Goal: Task Accomplishment & Management: Use online tool/utility

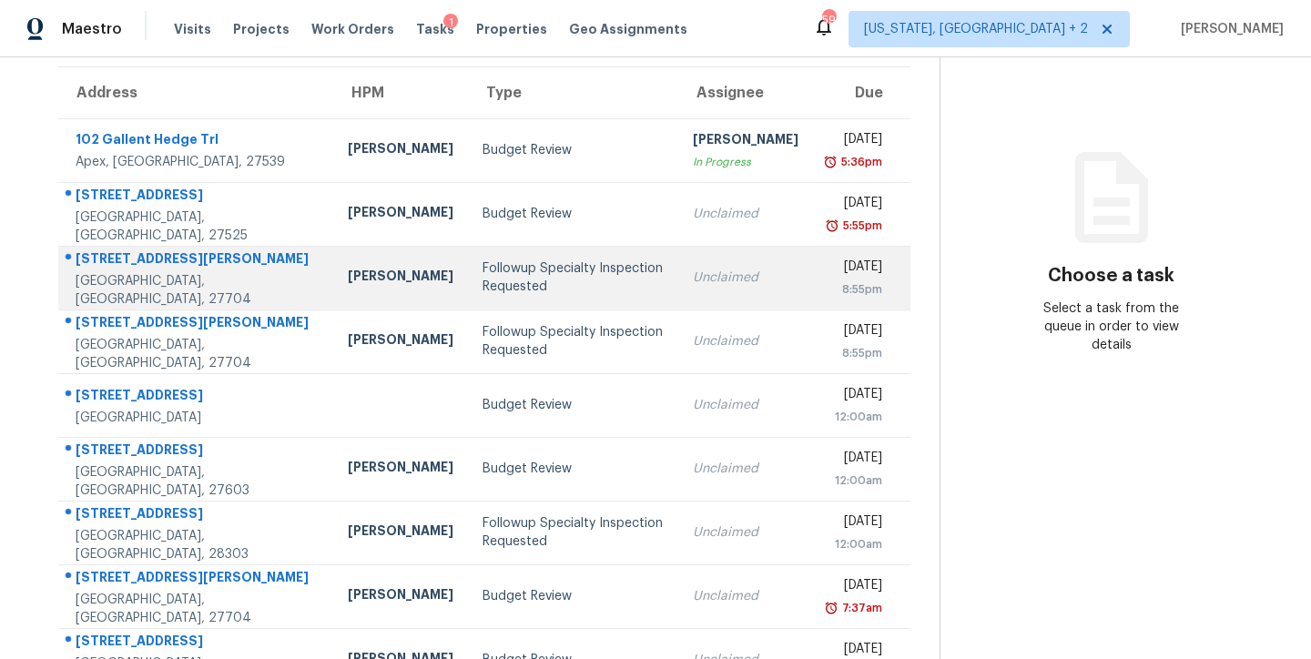
scroll to position [42, 0]
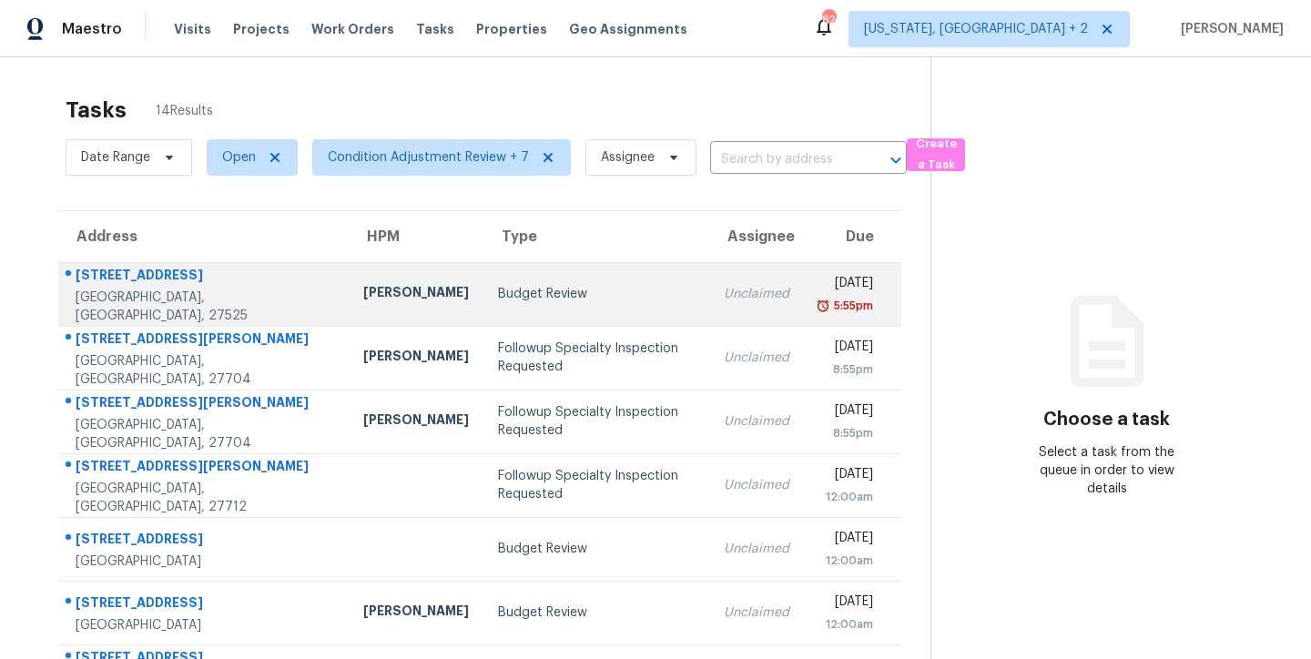
click at [483, 310] on td "Budget Review" at bounding box center [596, 294] width 226 height 64
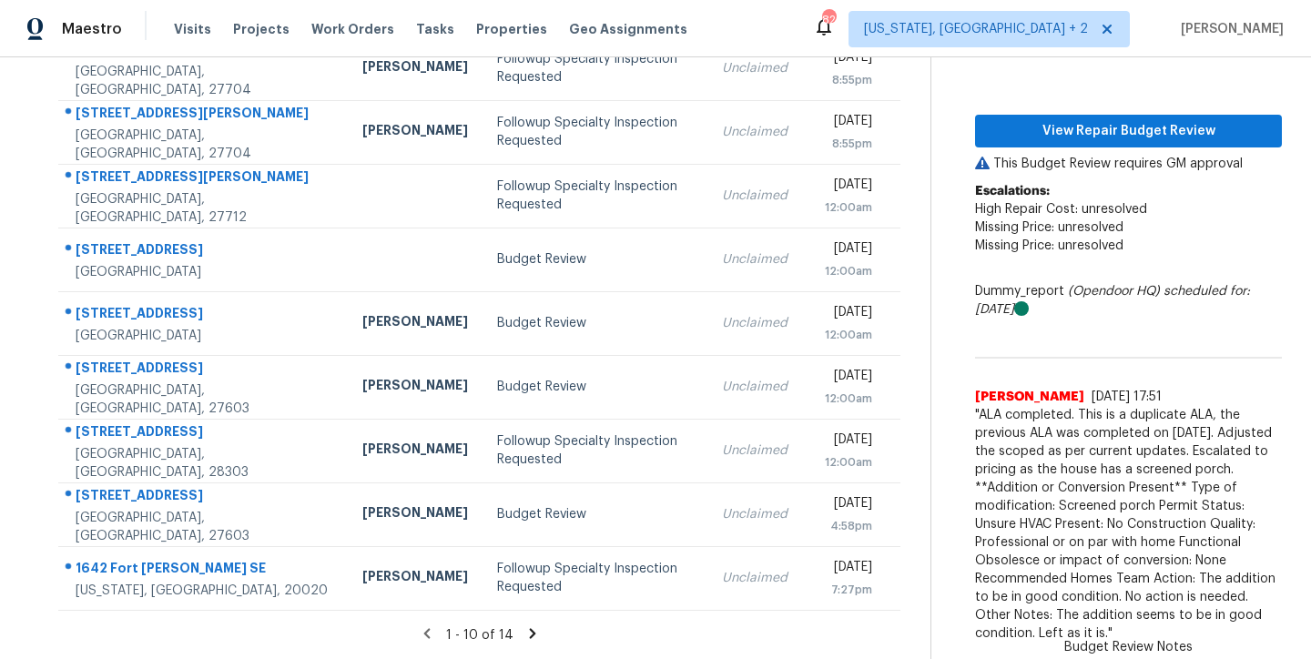
scroll to position [142, 0]
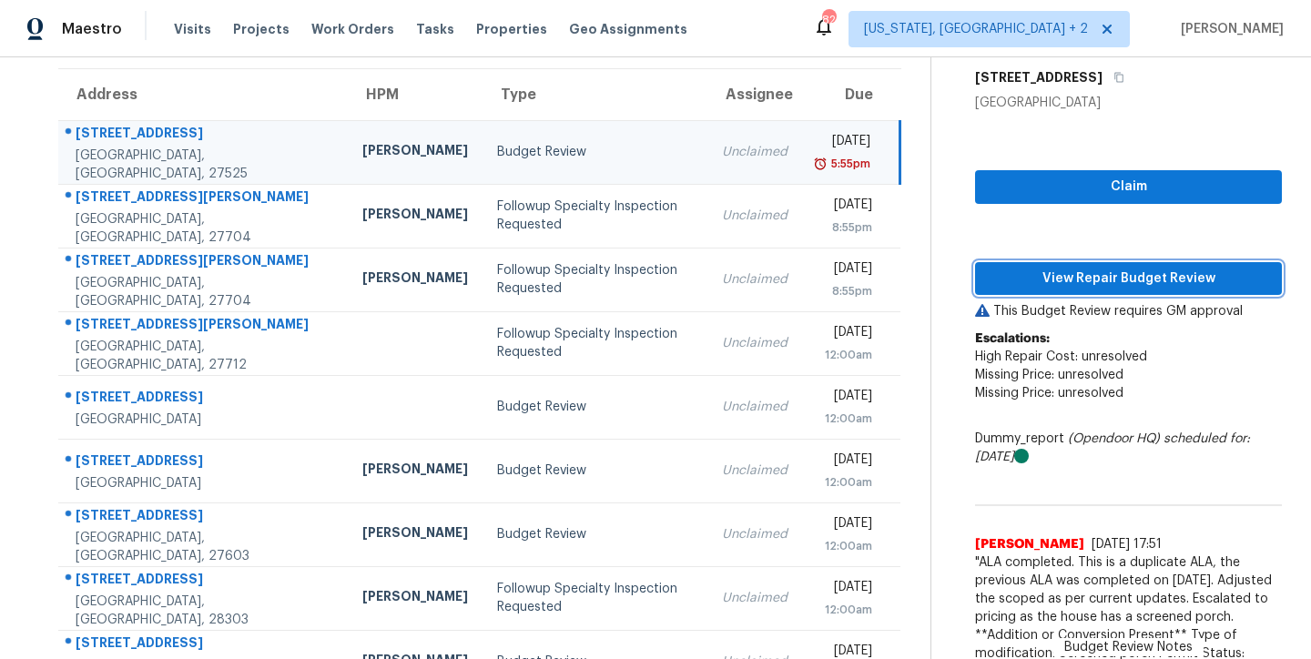
click at [1146, 275] on span "View Repair Budget Review" at bounding box center [1128, 279] width 278 height 23
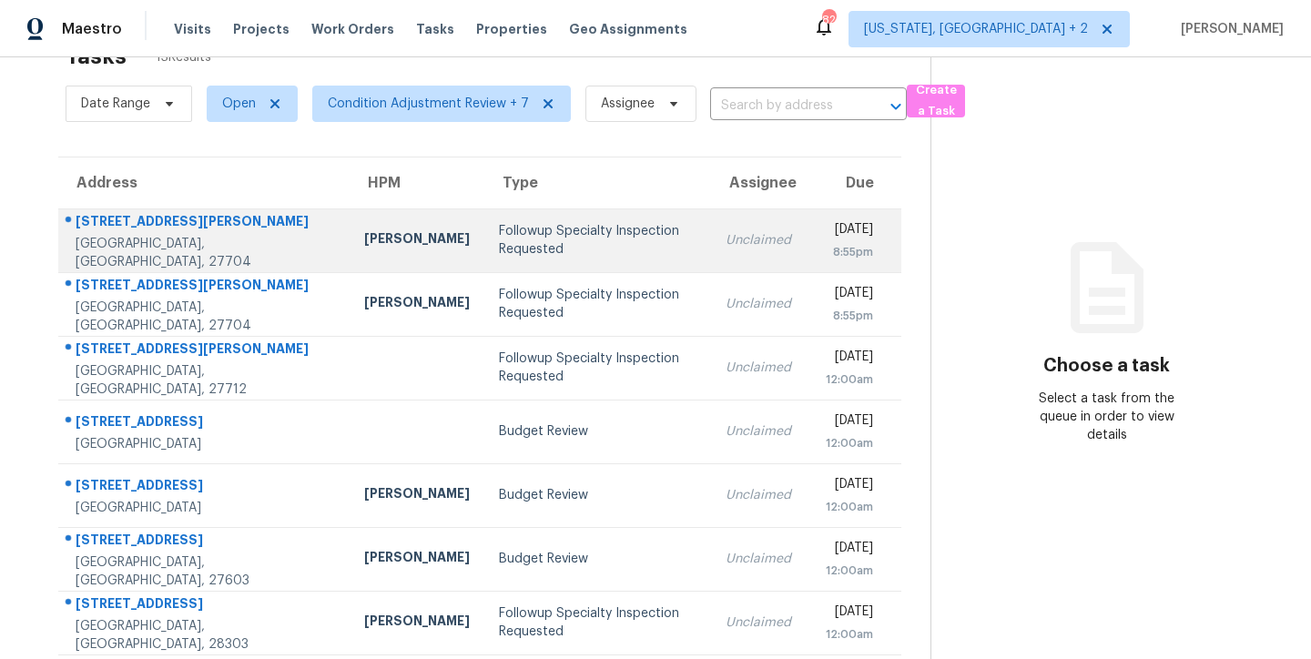
scroll to position [302, 0]
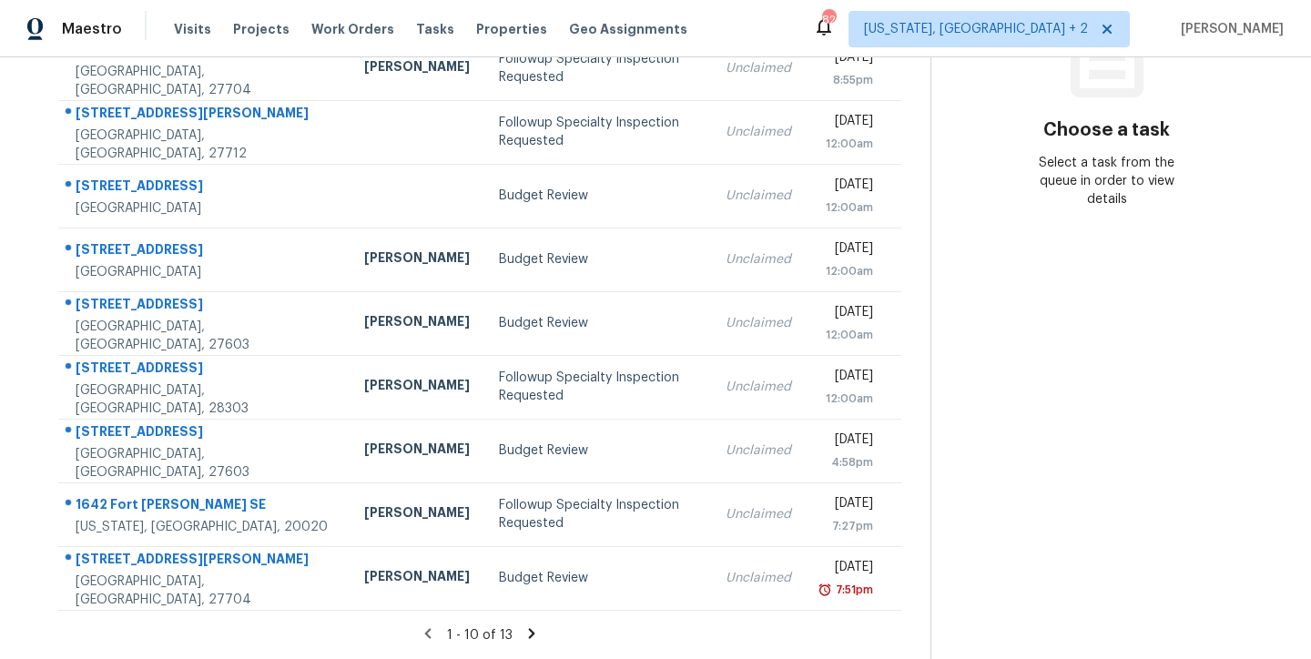
click at [529, 628] on icon at bounding box center [532, 633] width 6 height 10
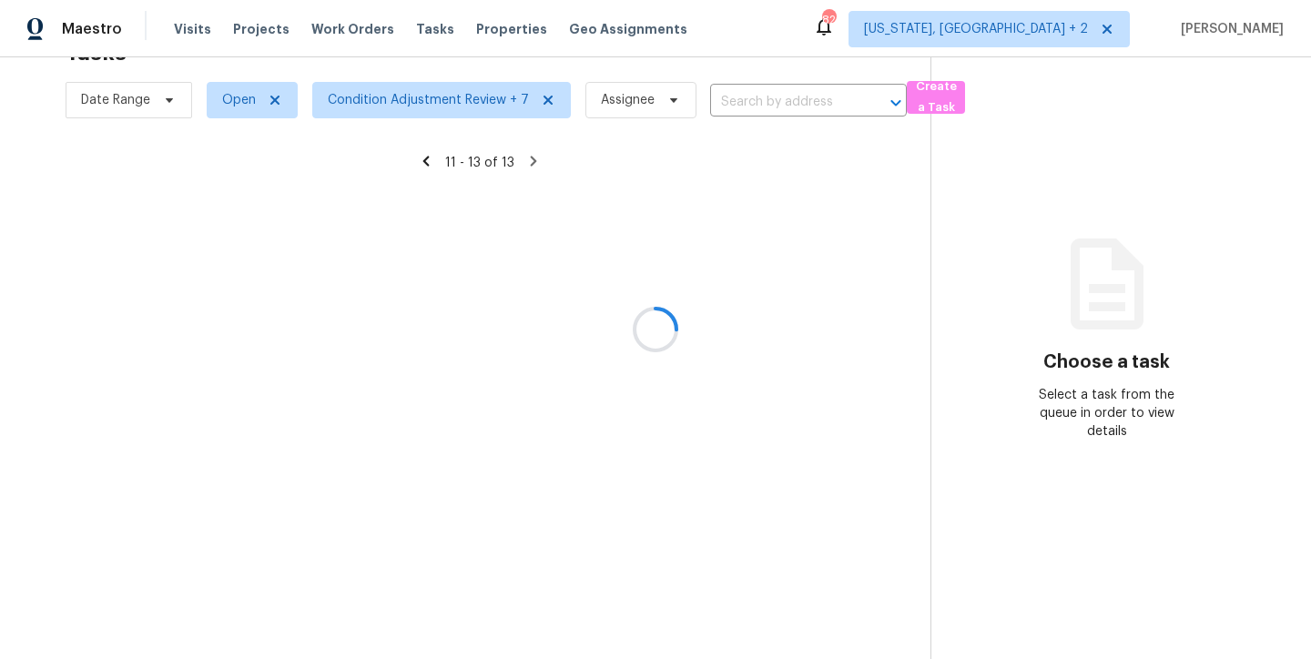
scroll to position [71, 0]
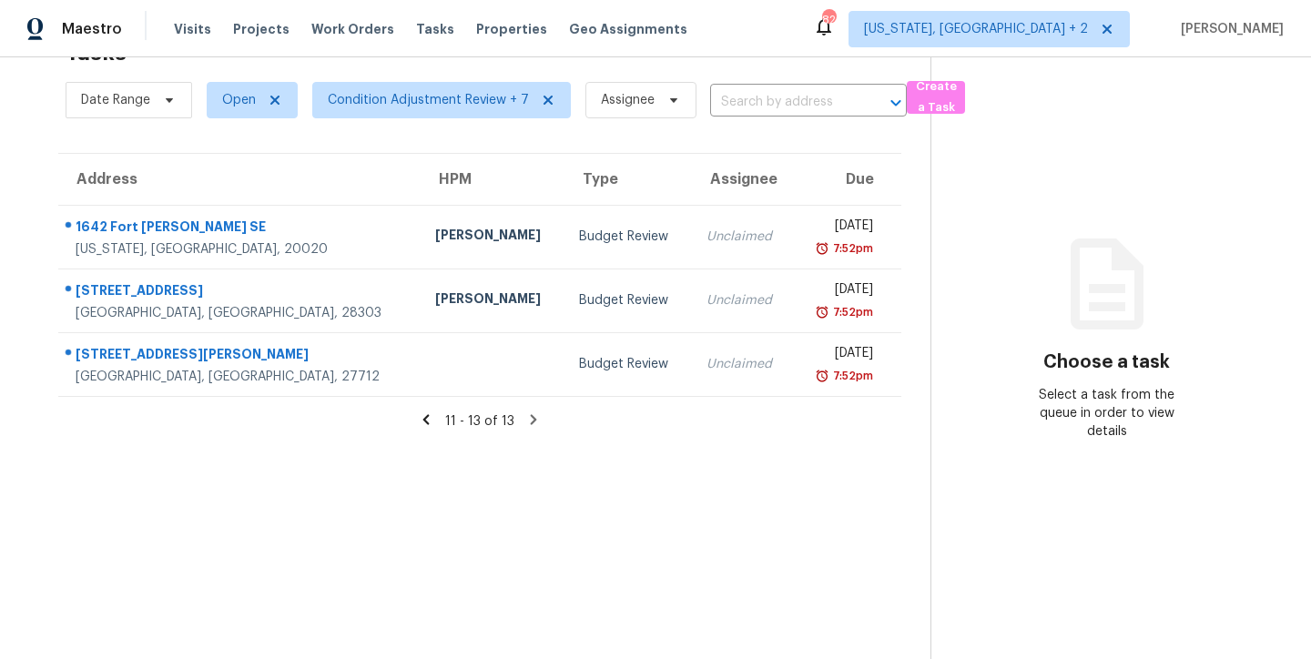
click at [423, 414] on icon at bounding box center [426, 419] width 6 height 10
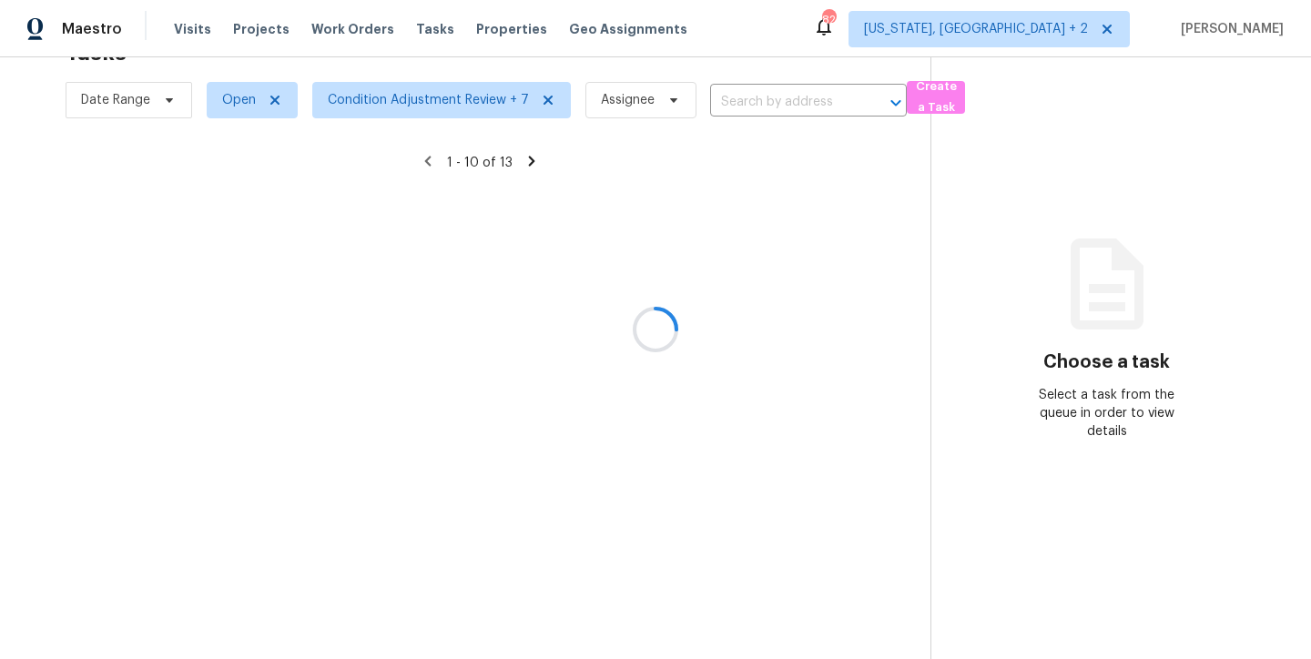
scroll to position [302, 0]
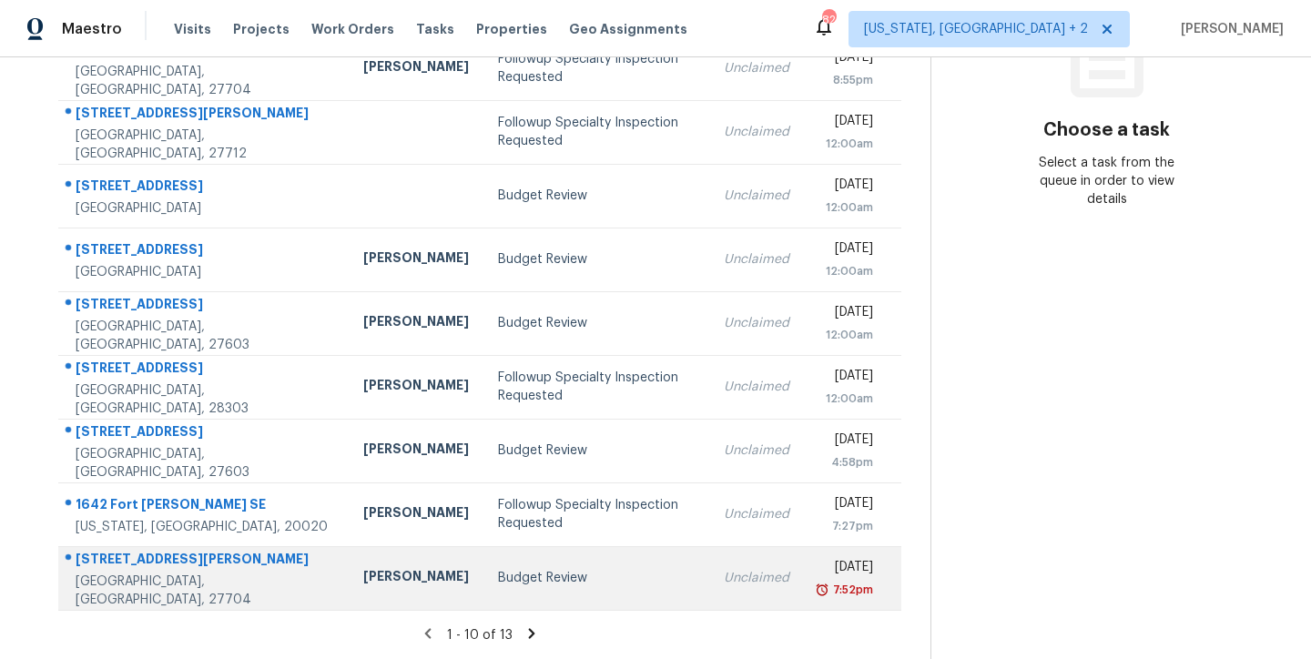
click at [517, 569] on div "Budget Review" at bounding box center [596, 578] width 197 height 18
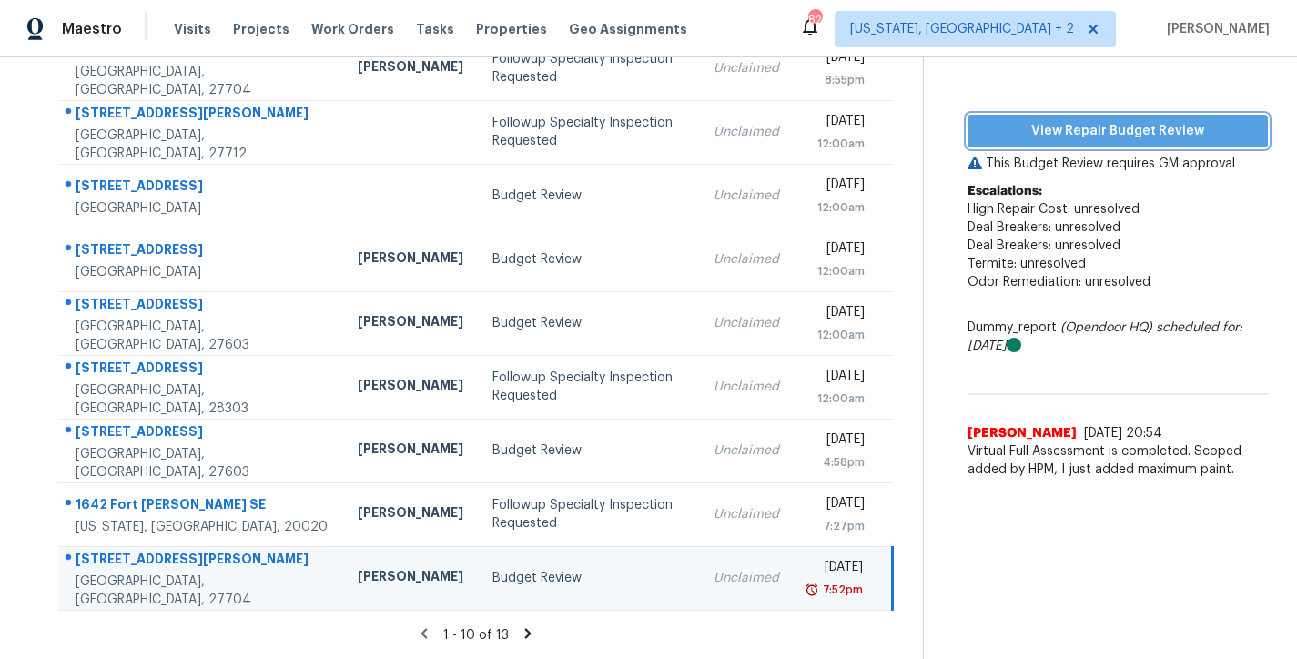
click at [1143, 120] on span "View Repair Budget Review" at bounding box center [1117, 131] width 271 height 23
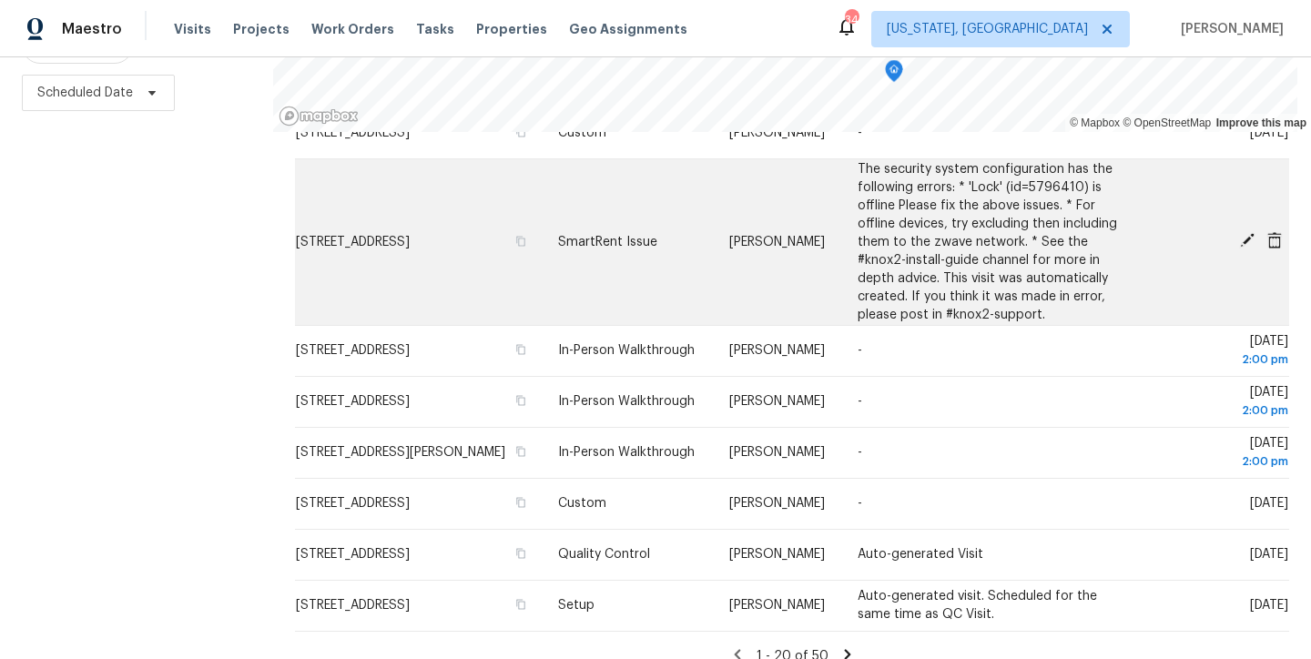
scroll to position [1021, 0]
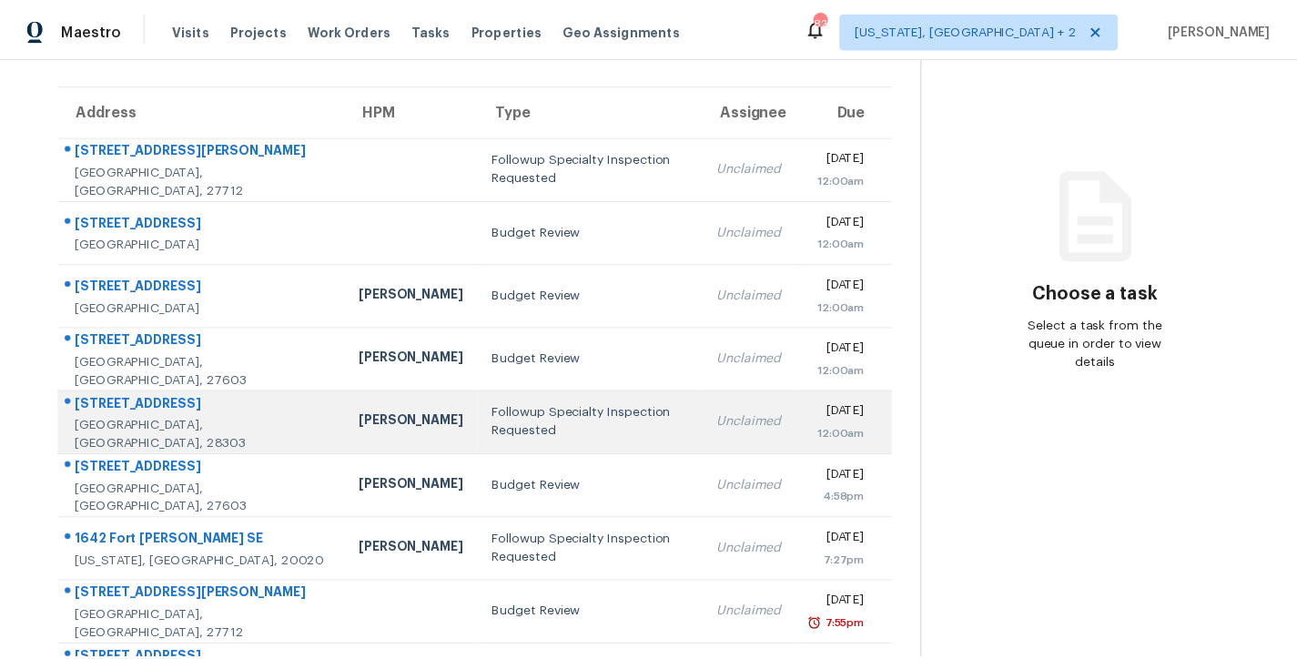
scroll to position [269, 0]
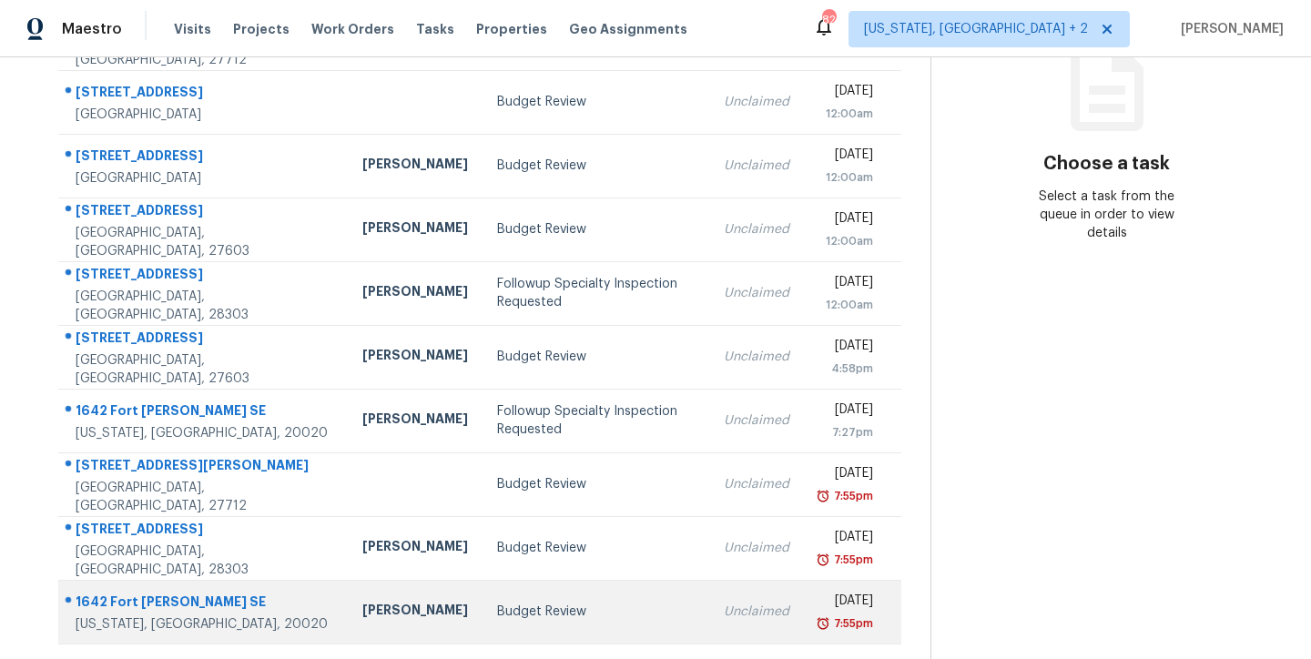
click at [348, 583] on td "Nicolas Campuzano" at bounding box center [415, 612] width 135 height 64
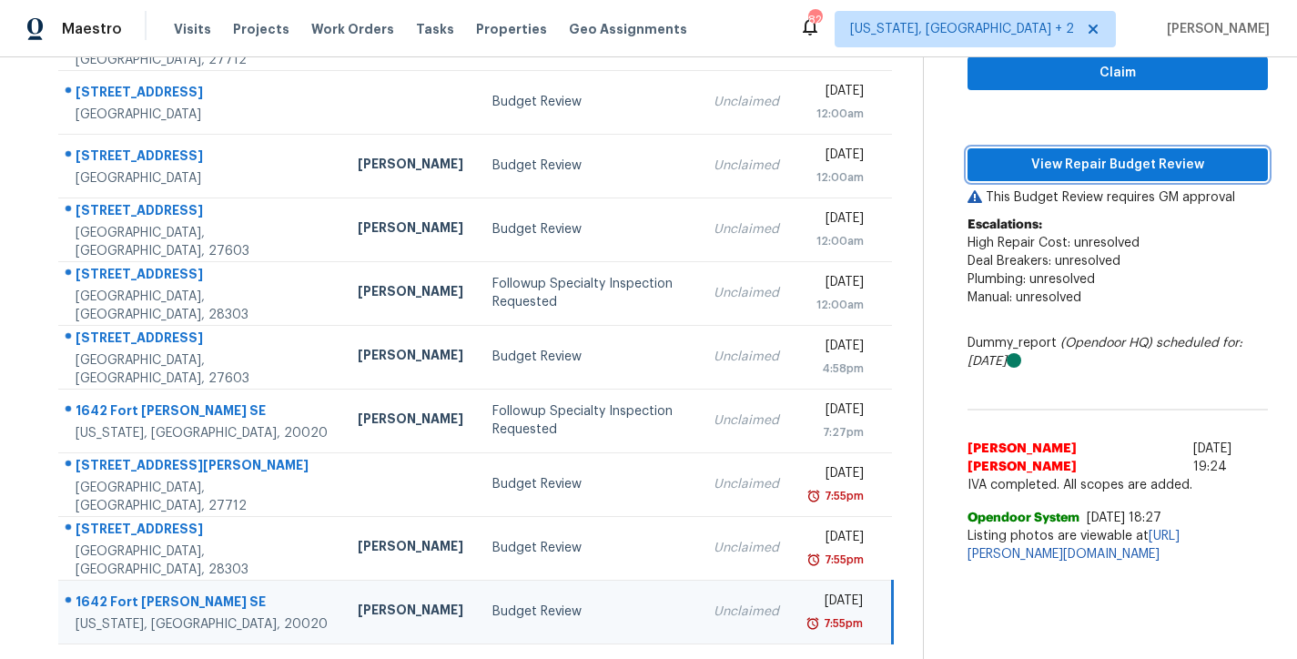
click at [1024, 154] on span "View Repair Budget Review" at bounding box center [1118, 165] width 272 height 23
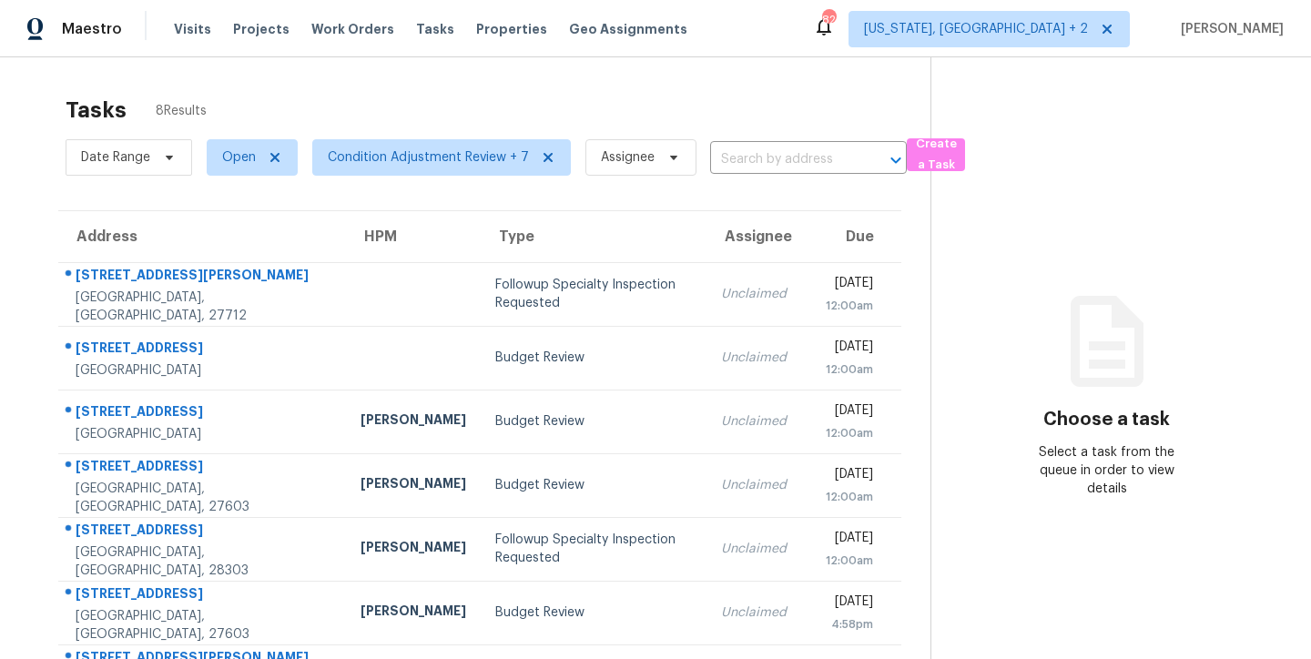
scroll to position [141, 0]
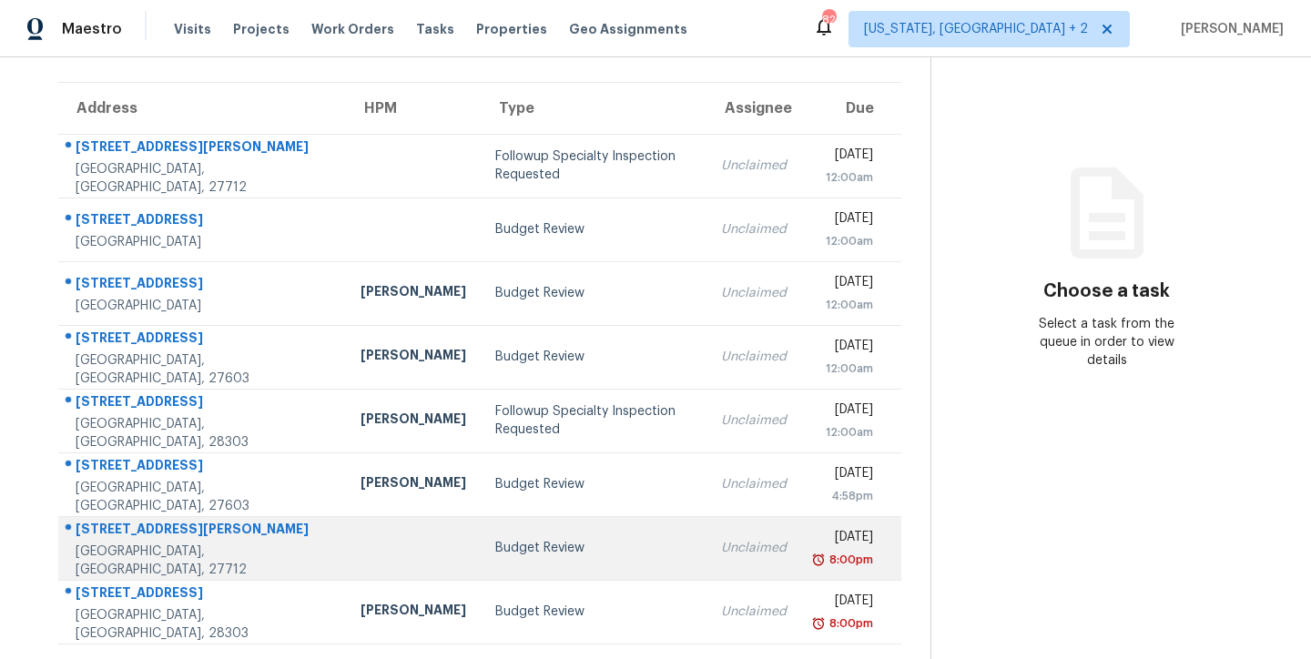
click at [481, 545] on td "Budget Review" at bounding box center [593, 548] width 225 height 64
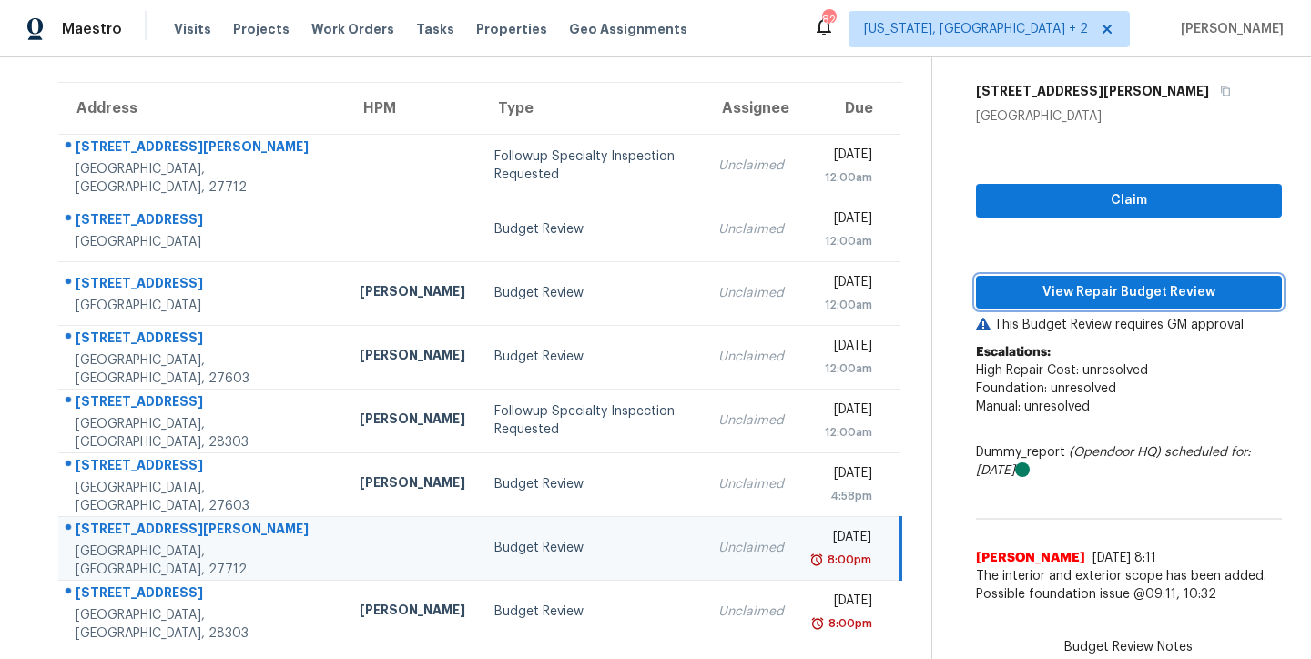
click at [1197, 285] on span "View Repair Budget Review" at bounding box center [1128, 292] width 277 height 23
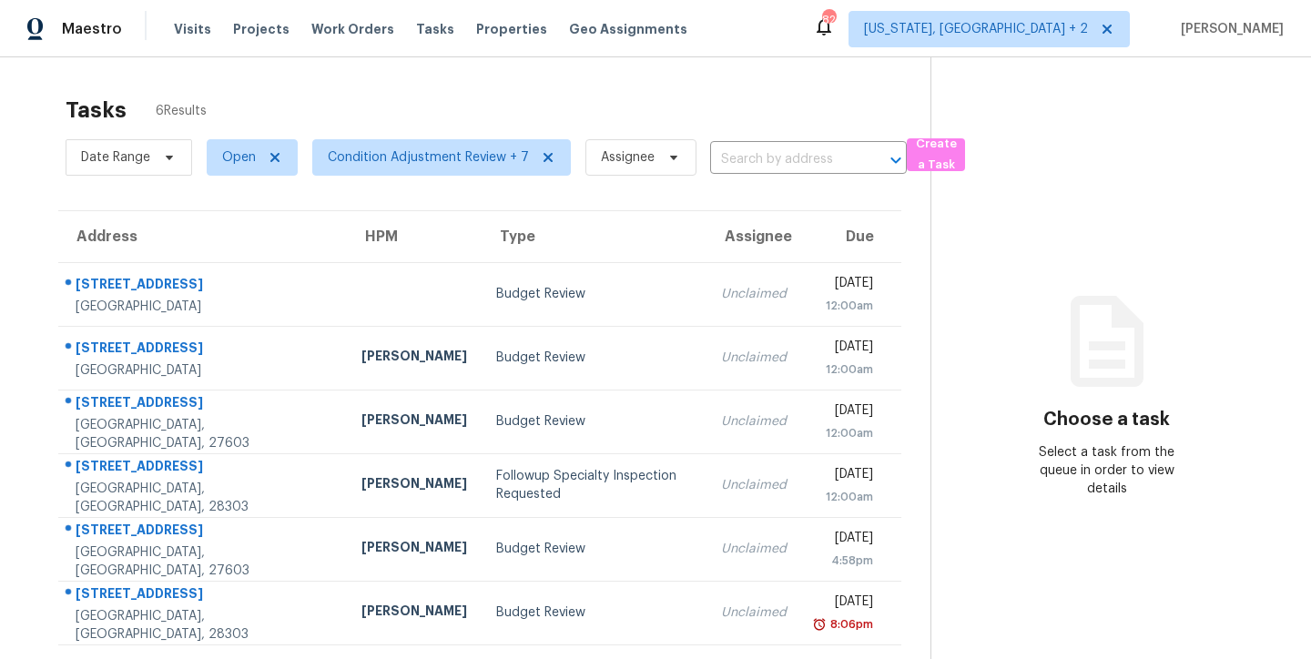
click at [309, 100] on div "Tasks 6 Results" at bounding box center [498, 109] width 865 height 47
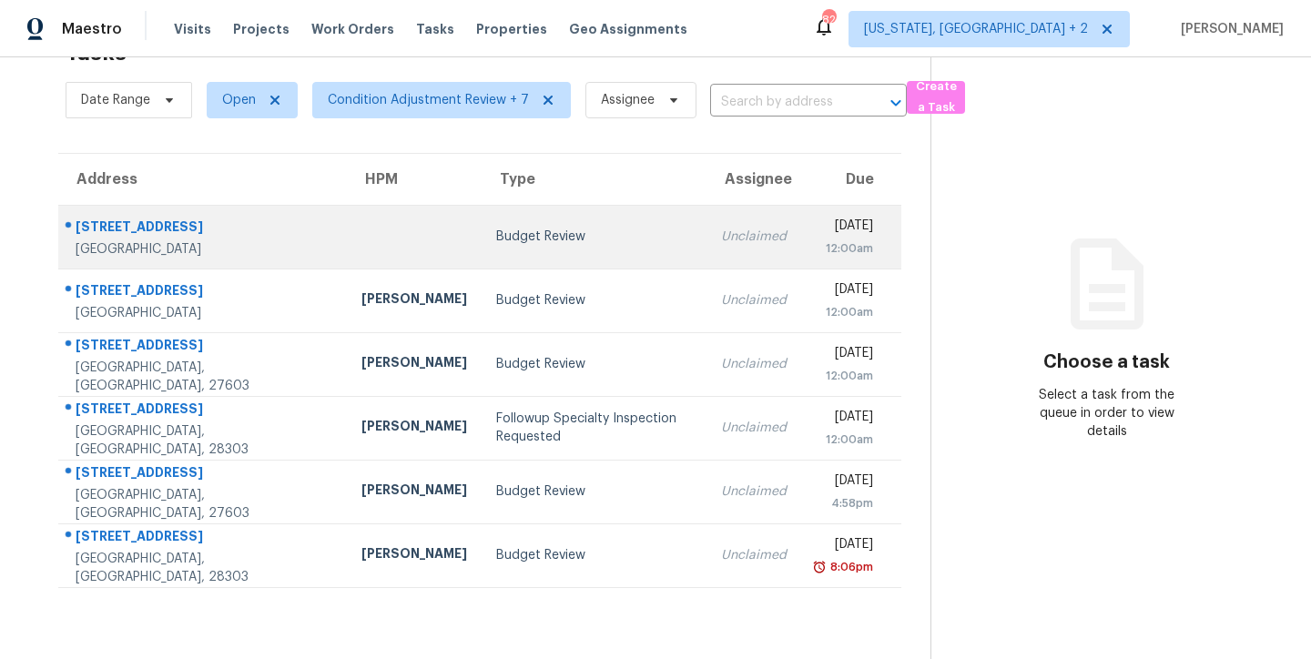
scroll to position [71, 0]
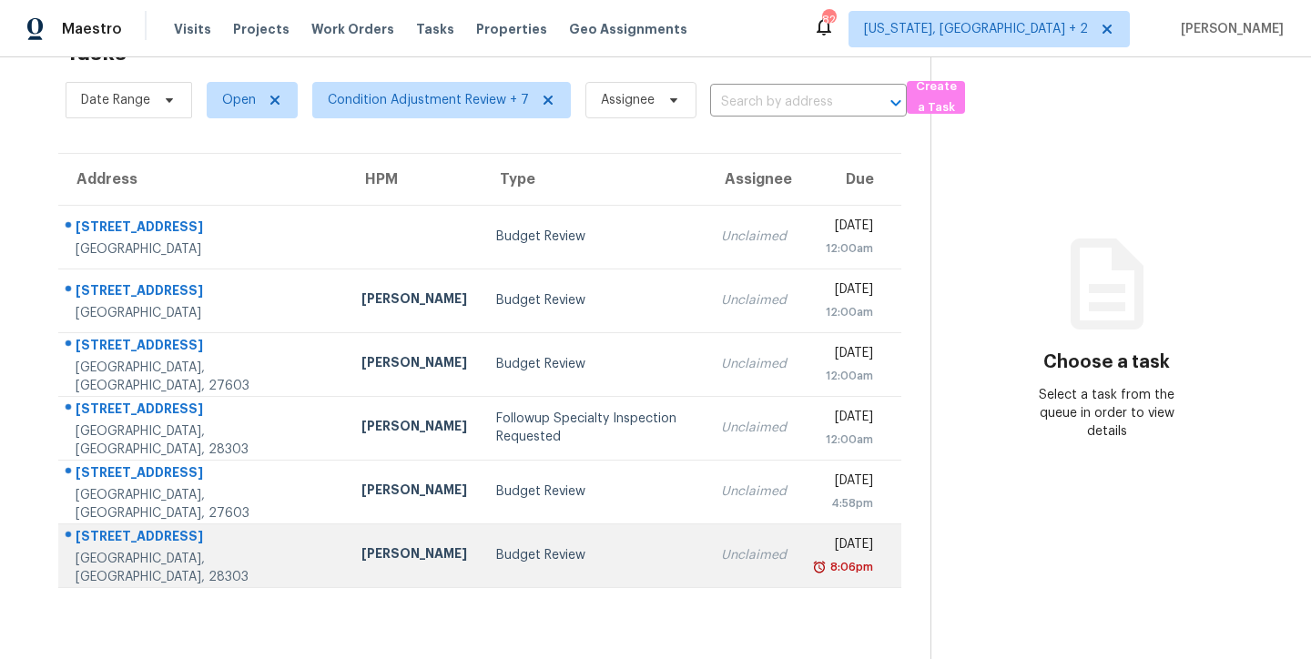
click at [481, 530] on td "Budget Review" at bounding box center [594, 555] width 226 height 64
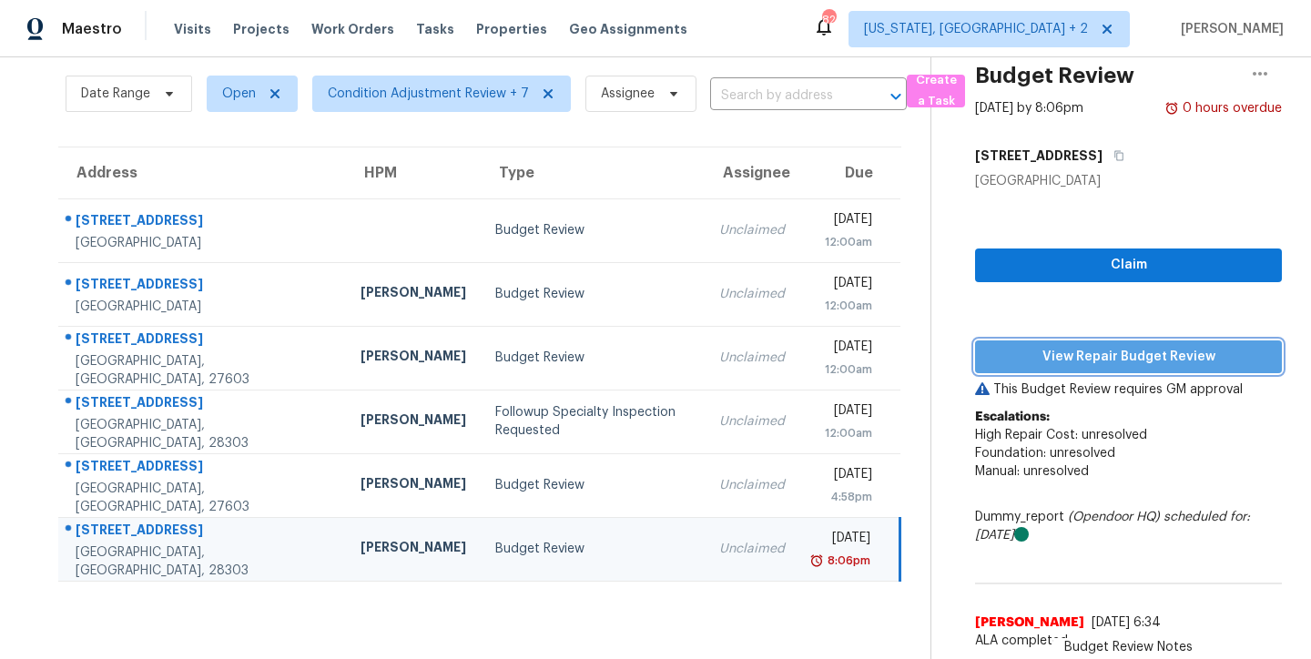
click at [1134, 357] on span "View Repair Budget Review" at bounding box center [1128, 357] width 278 height 23
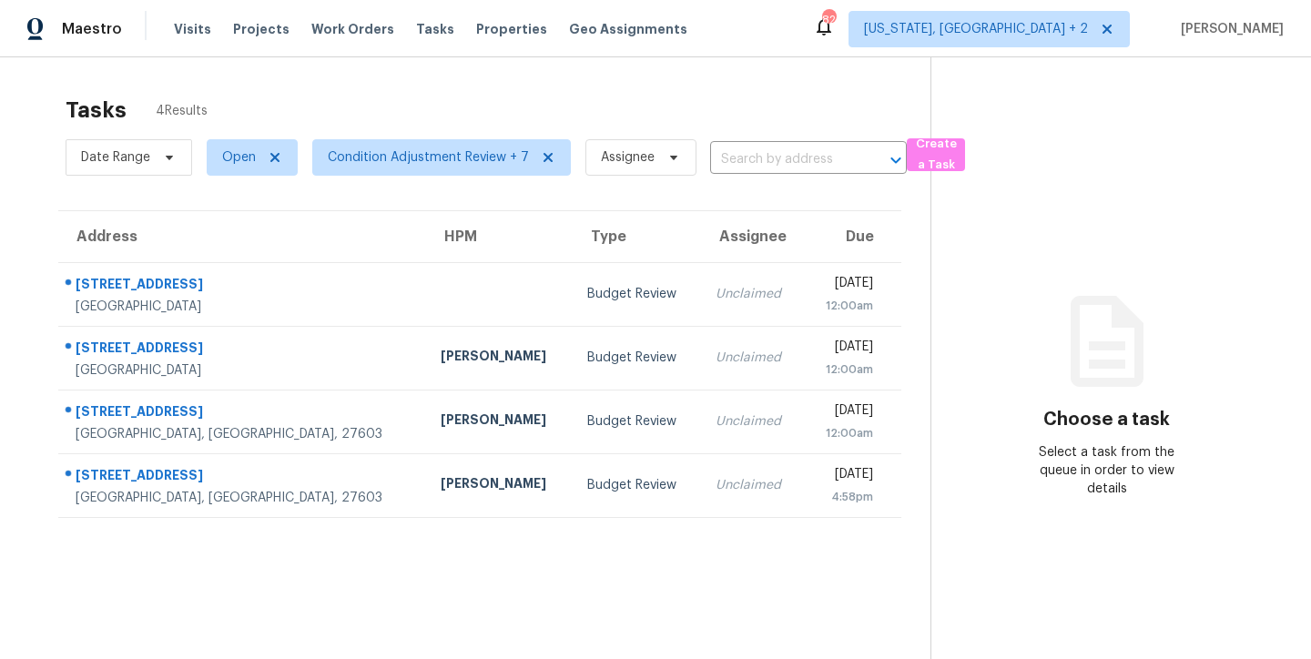
click at [522, 598] on section "Tasks 4 Results Date Range Open Condition Adjustment Review + 7 Assignee ​ Crea…" at bounding box center [479, 401] width 901 height 630
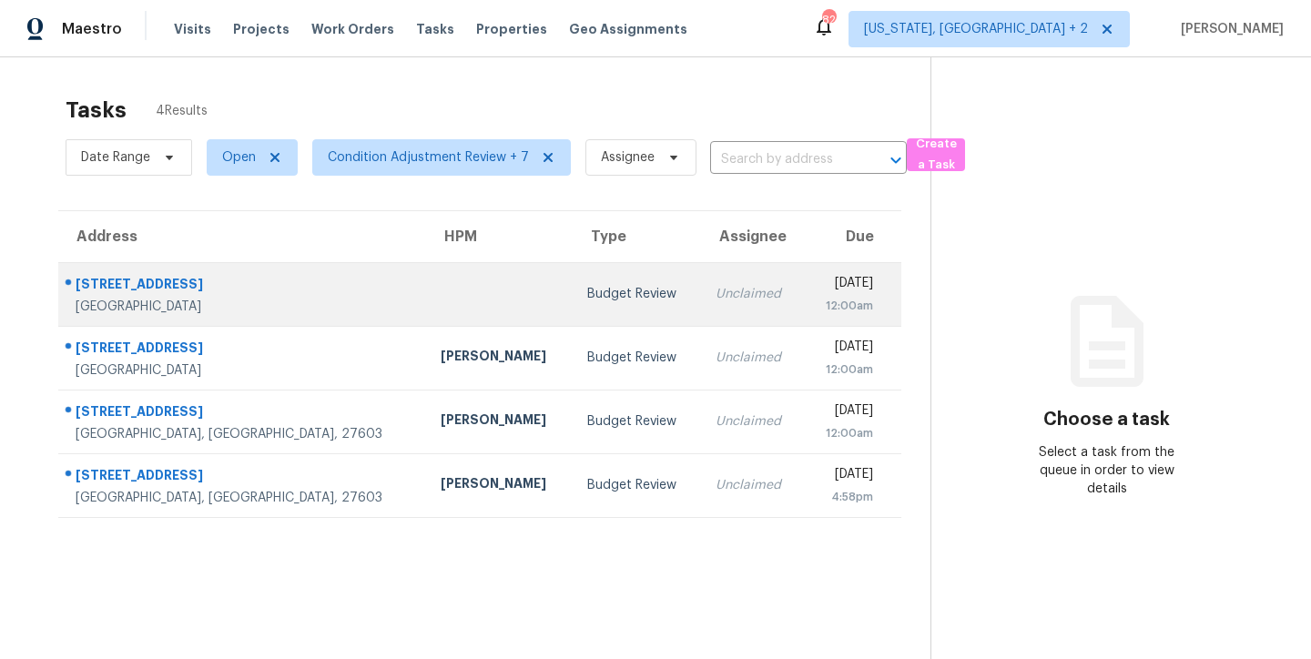
click at [572, 311] on td "Budget Review" at bounding box center [636, 294] width 128 height 64
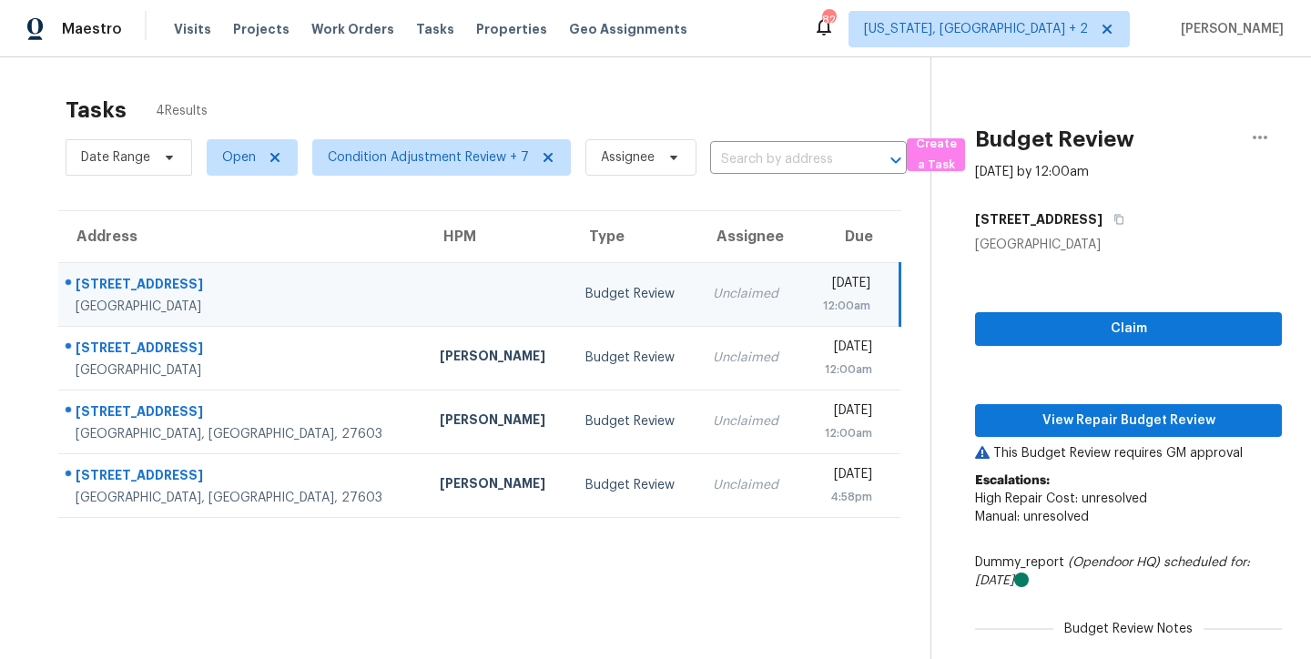
scroll to position [71, 0]
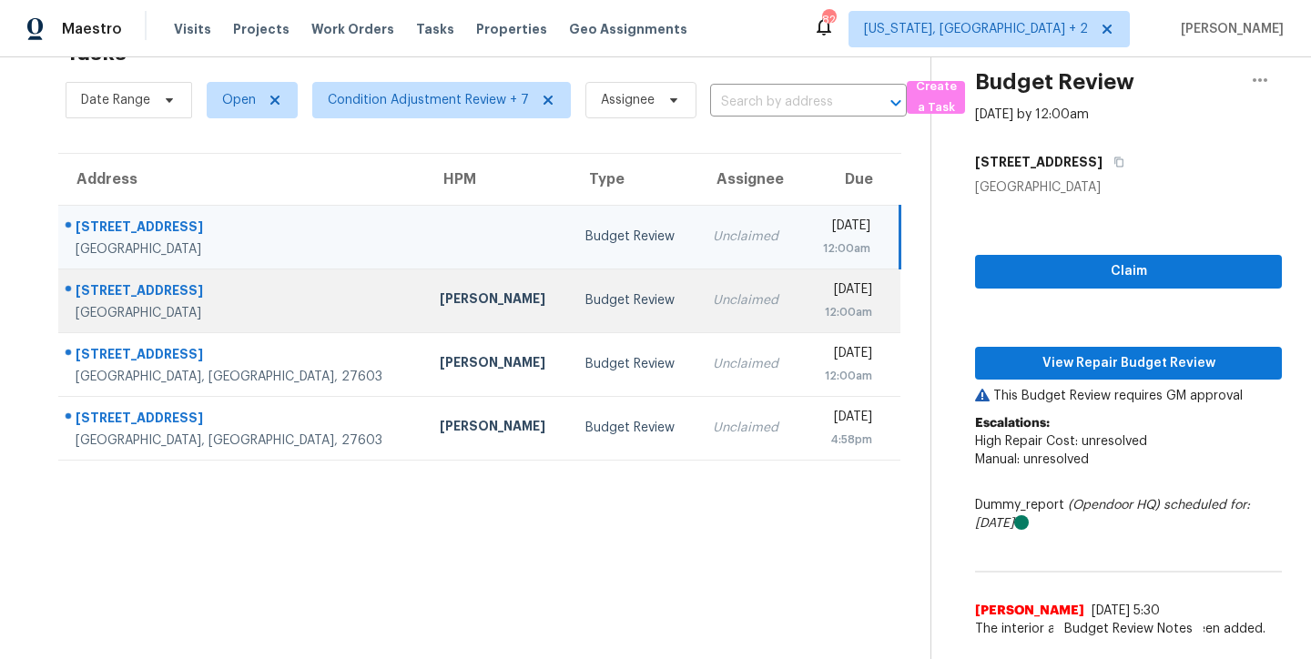
click at [425, 273] on td "[PERSON_NAME]" at bounding box center [498, 301] width 146 height 64
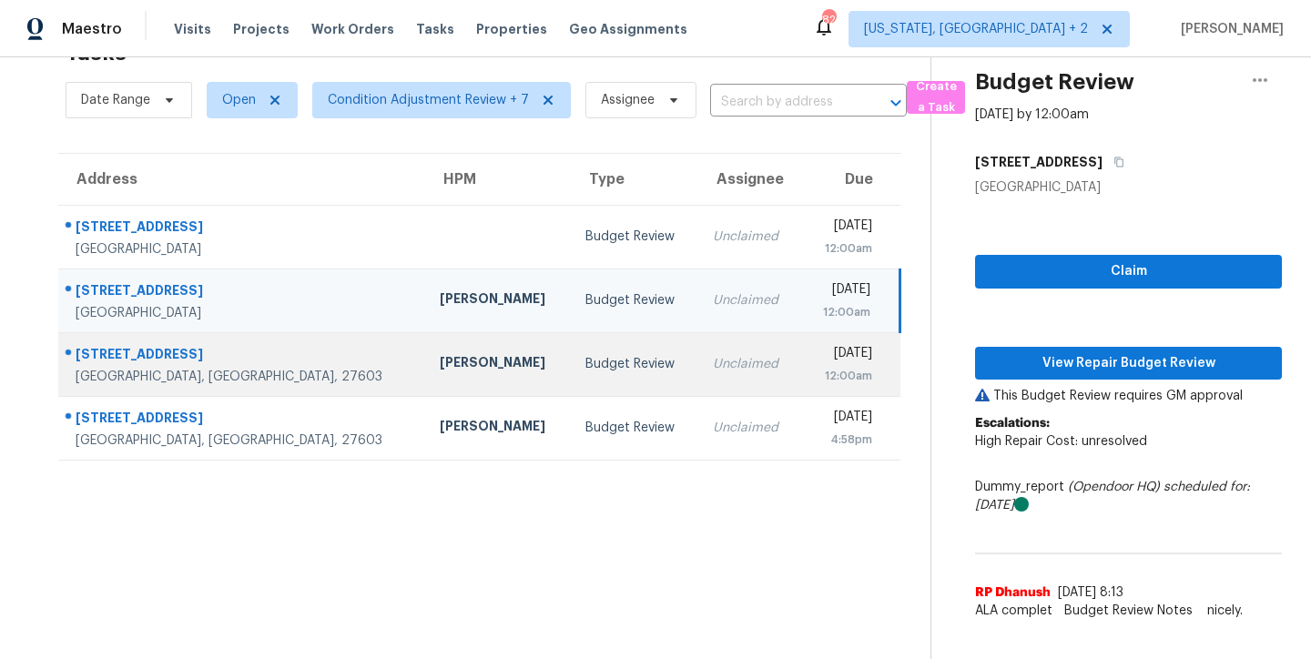
click at [440, 353] on div "[PERSON_NAME]" at bounding box center [498, 364] width 117 height 23
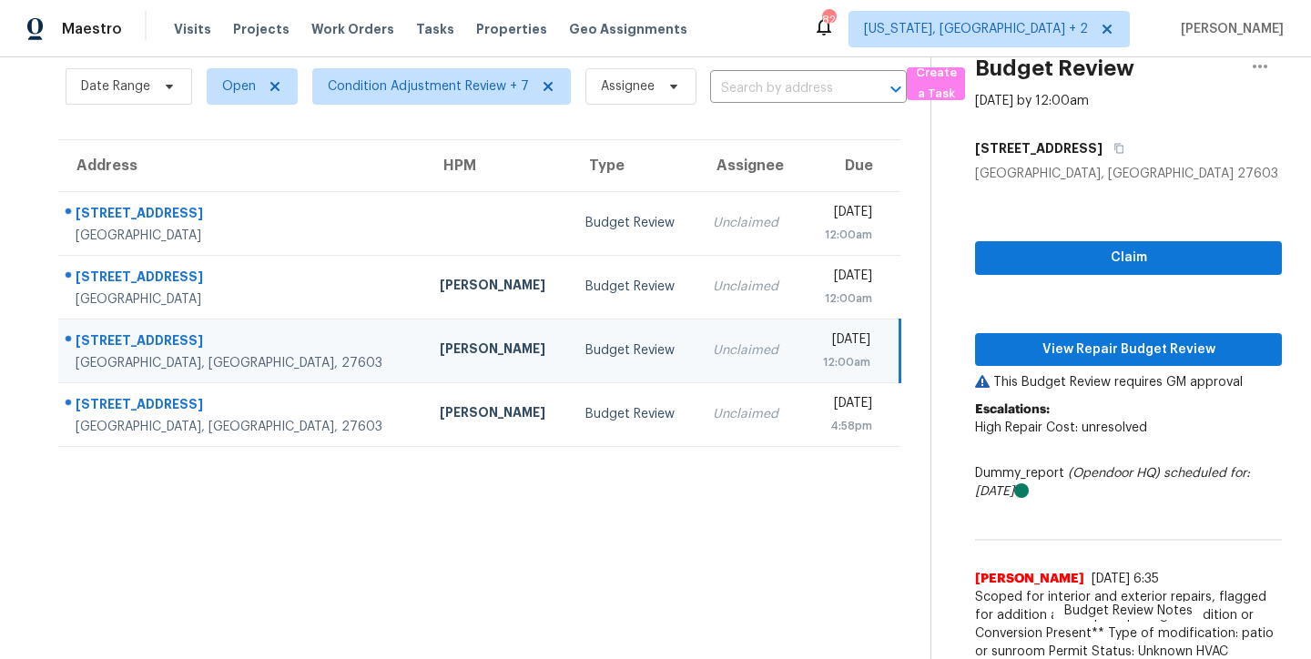
scroll to position [223, 0]
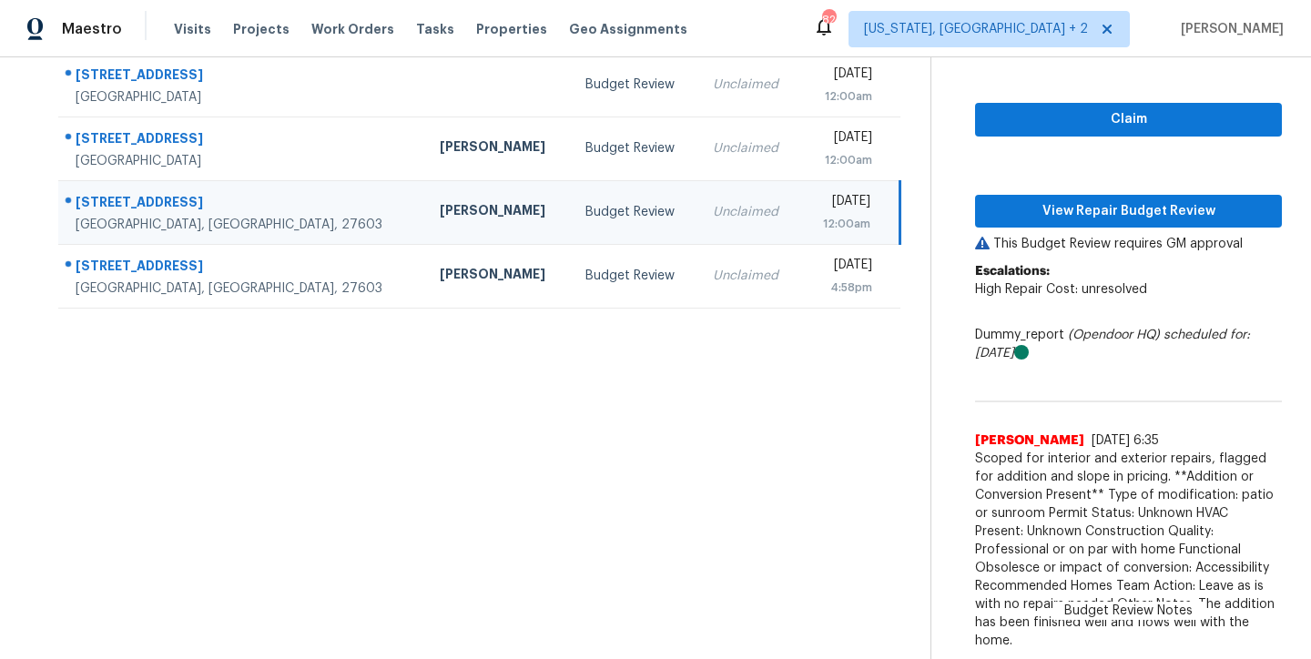
click at [743, 536] on section "Tasks 4 Results Date Range Open Condition Adjustment Review + 7 Assignee ​ Crea…" at bounding box center [479, 268] width 901 height 782
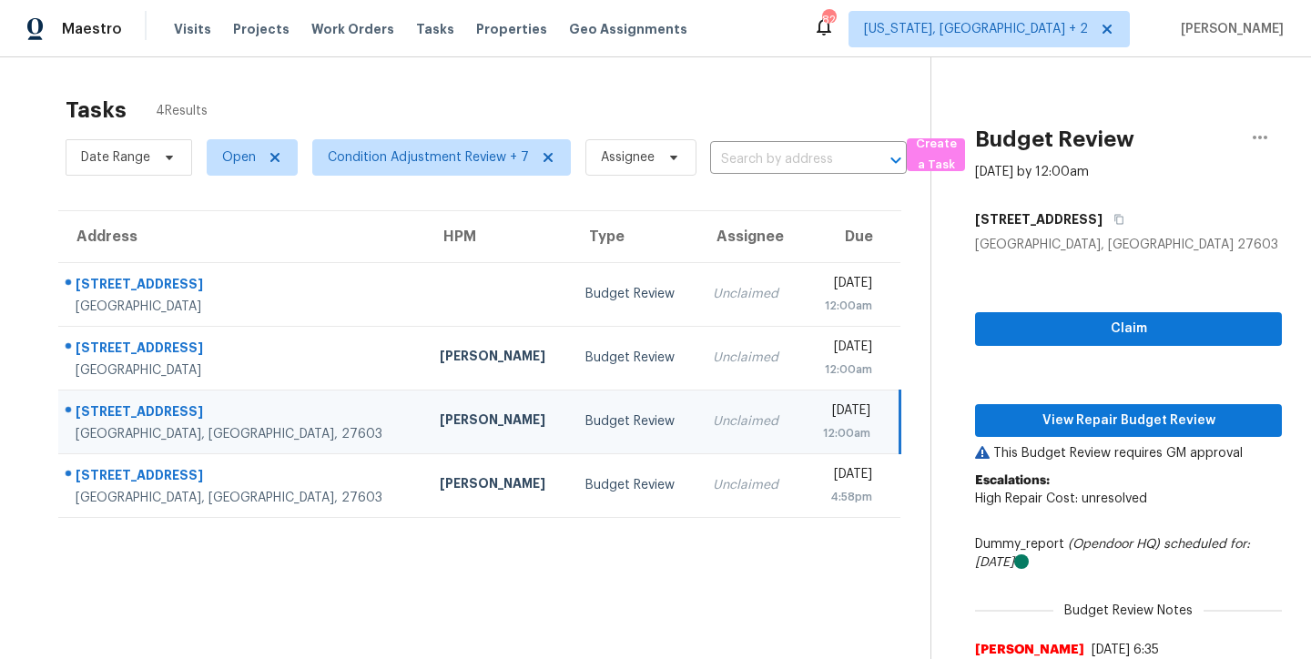
click at [879, 59] on div "Tasks 4 Results Date Range Open Condition Adjustment Review + 7 Assignee ​ Crea…" at bounding box center [655, 462] width 1311 height 811
